Goal: Find specific page/section: Find specific page/section

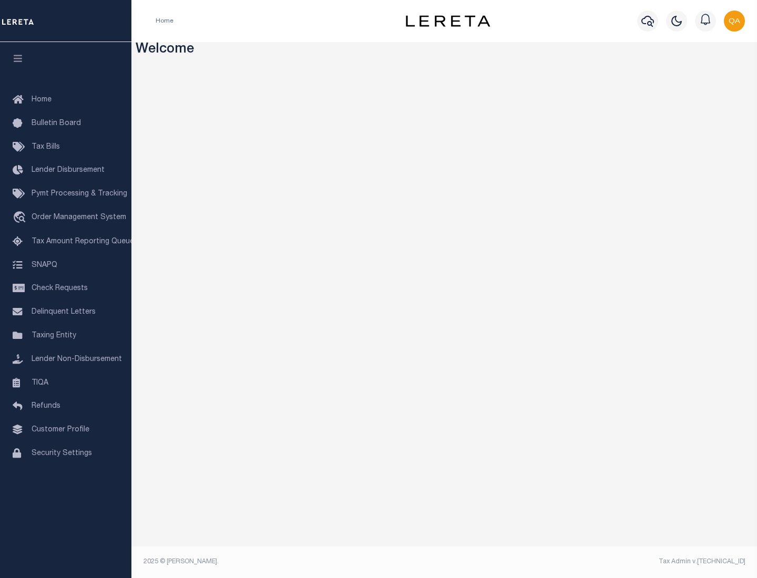
click at [66, 383] on link "TIQA" at bounding box center [65, 384] width 131 height 24
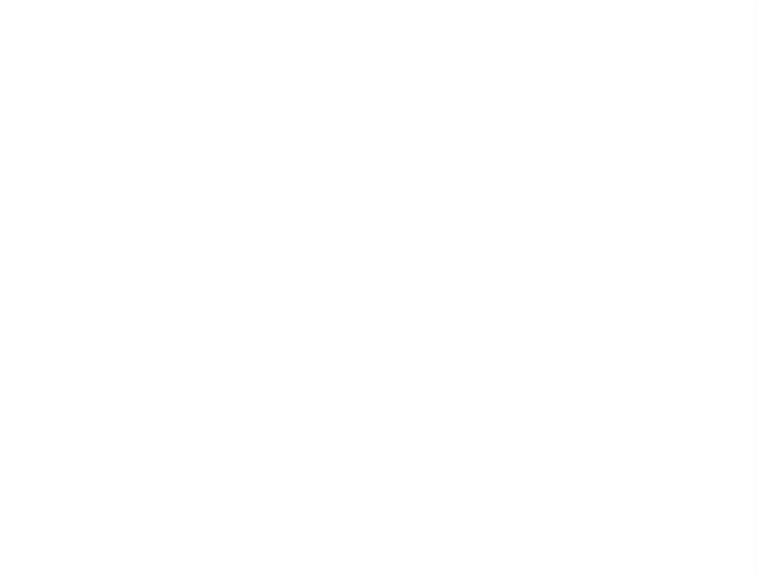
select select "200"
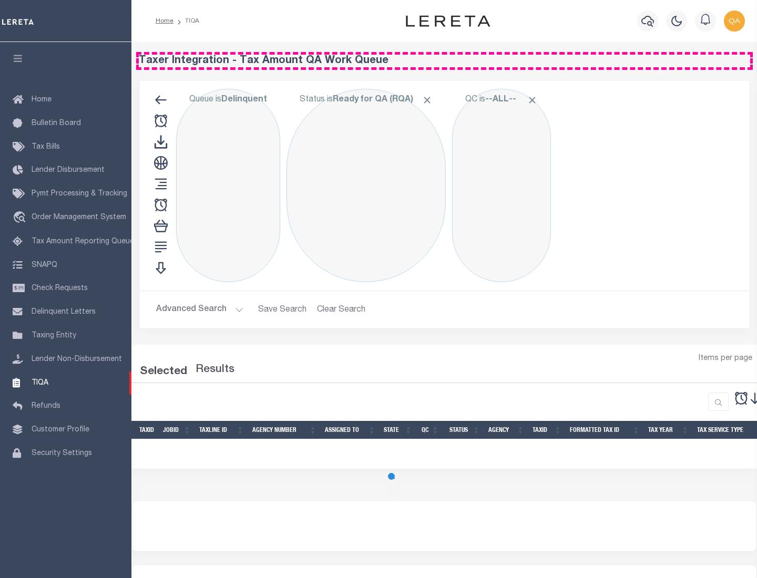
select select "200"
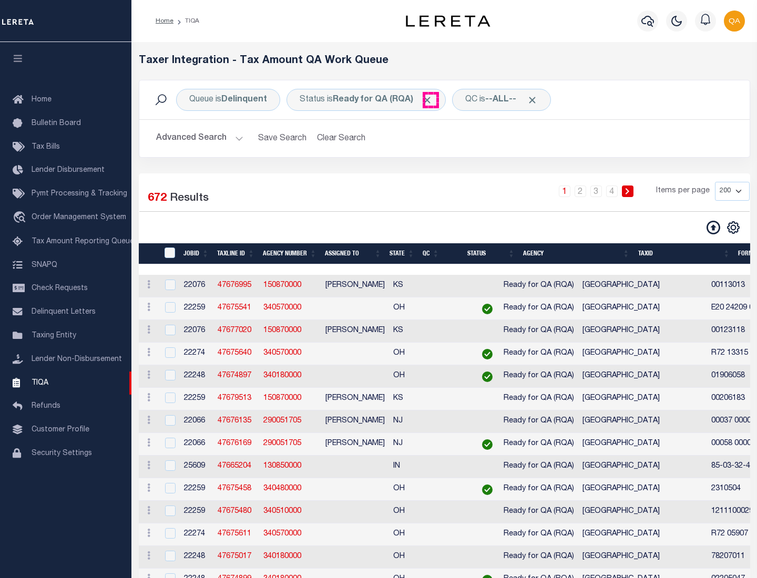
click at [430, 100] on span "Click to Remove" at bounding box center [426, 100] width 11 height 11
